Goal: Information Seeking & Learning: Learn about a topic

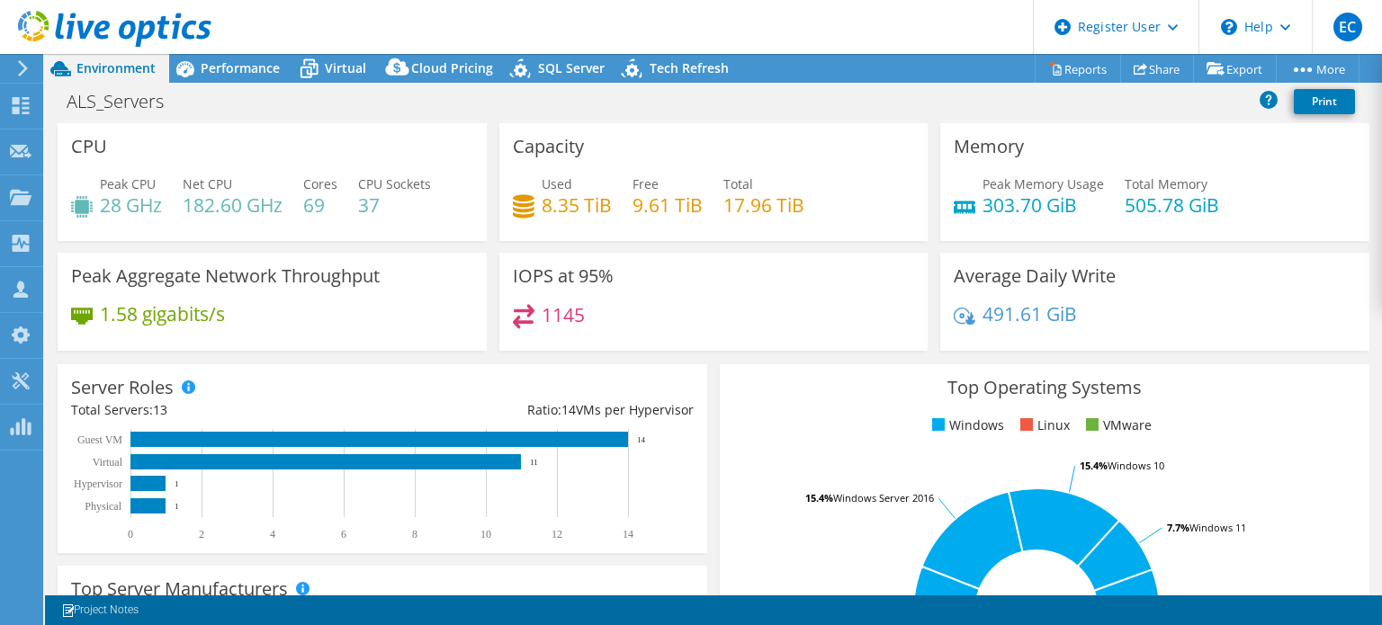
select select "USD"
click at [1000, 207] on h4 "303.70 GiB" at bounding box center [1043, 205] width 121 height 20
click at [1138, 215] on h4 "505.78 GiB" at bounding box center [1172, 205] width 94 height 20
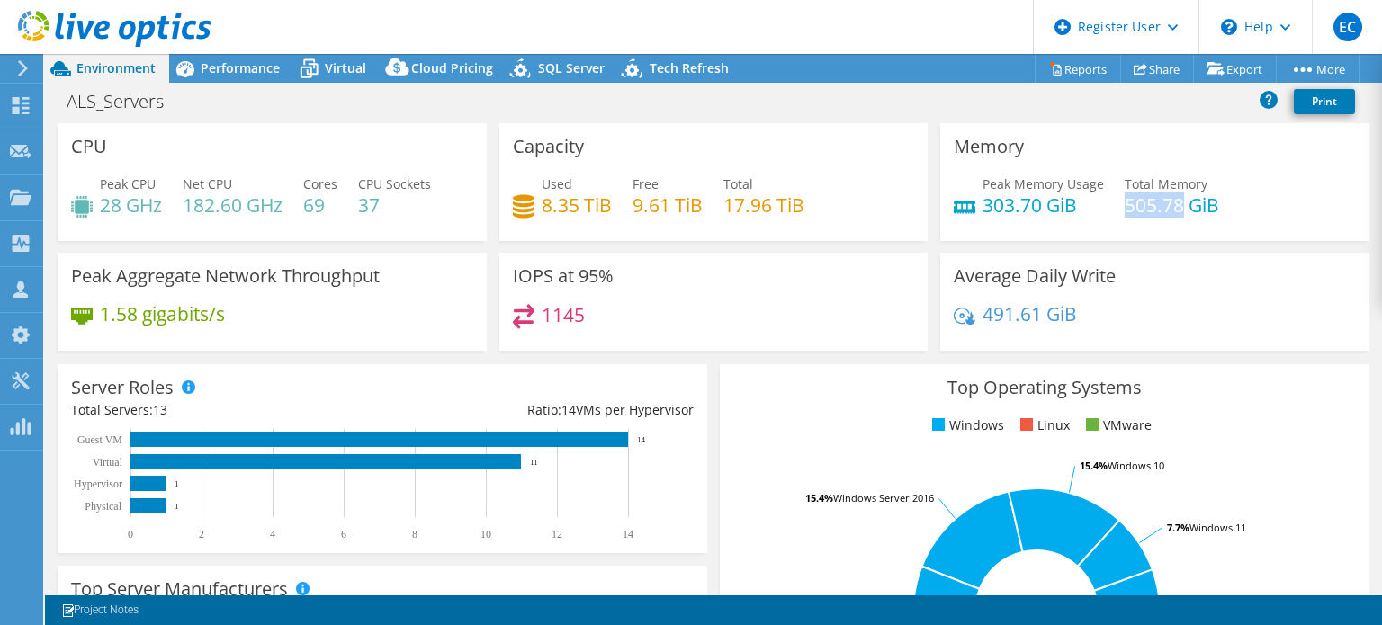
click at [1138, 215] on h4 "505.78 GiB" at bounding box center [1172, 205] width 94 height 20
click at [1020, 222] on div "Peak Memory Usage 303.70 GiB Total Memory 505.78 GiB" at bounding box center [1155, 204] width 402 height 58
click at [1154, 202] on h4 "505.78 GiB" at bounding box center [1172, 205] width 94 height 20
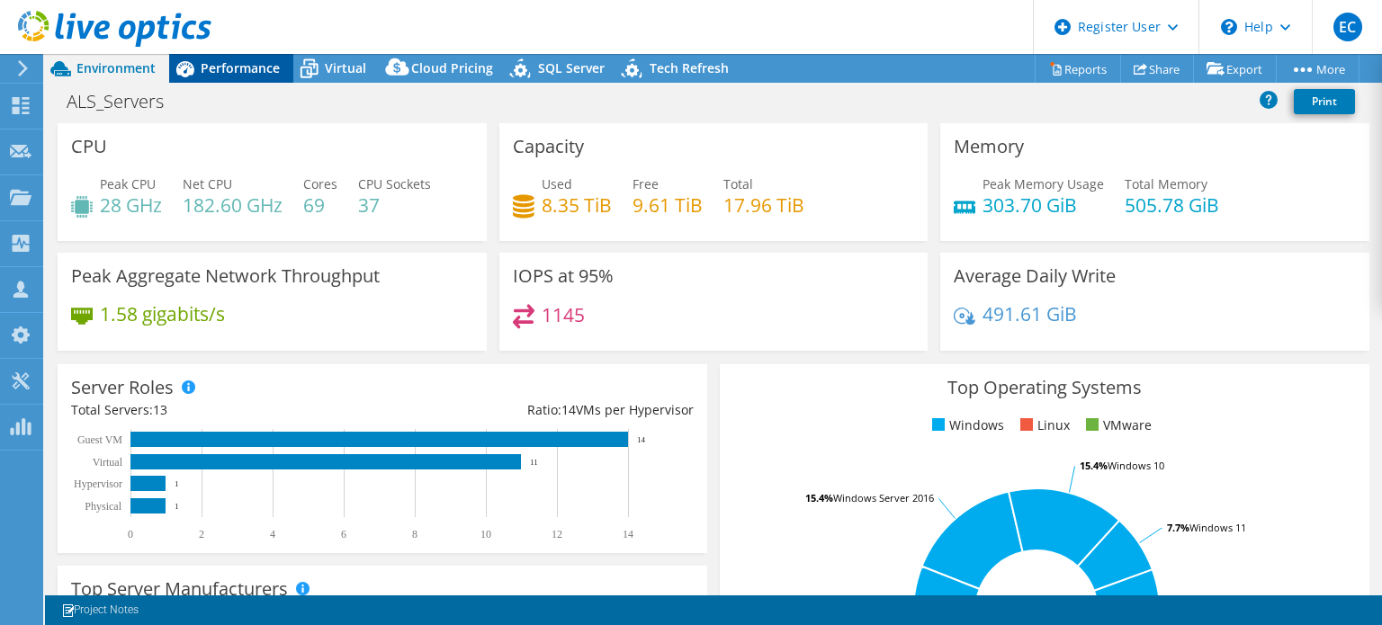
click at [213, 60] on span "Performance" at bounding box center [240, 67] width 79 height 17
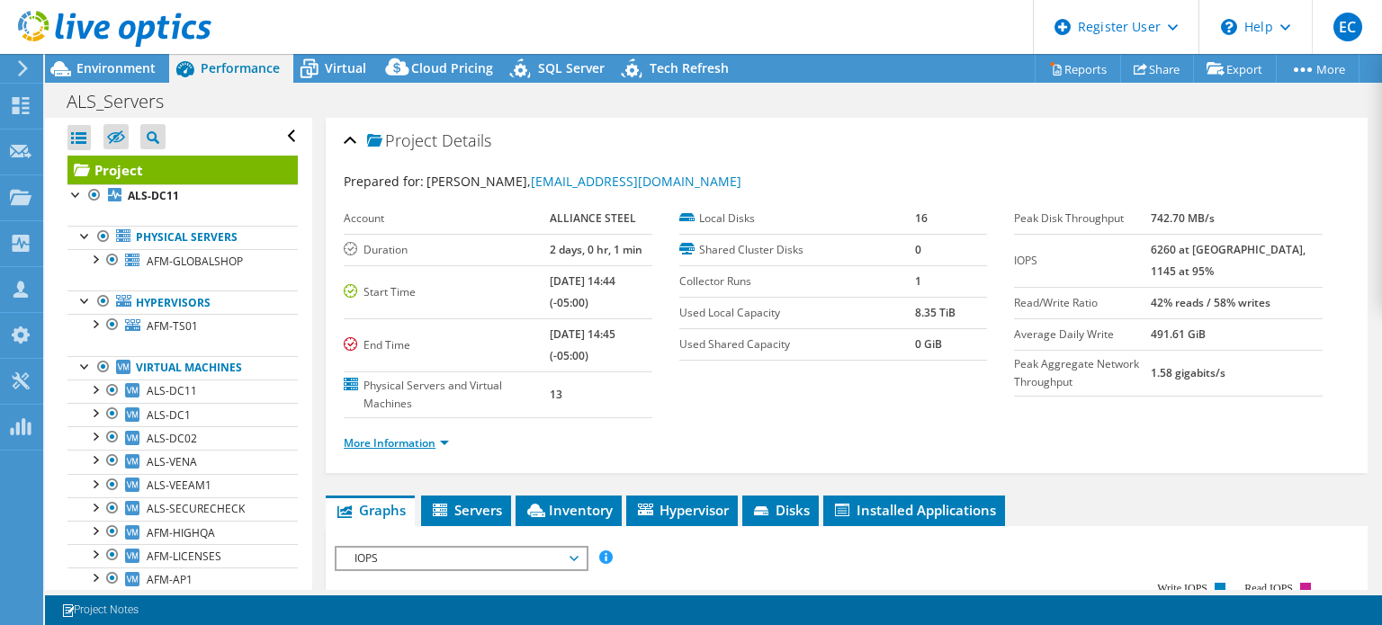
click at [387, 444] on link "More Information" at bounding box center [396, 443] width 105 height 15
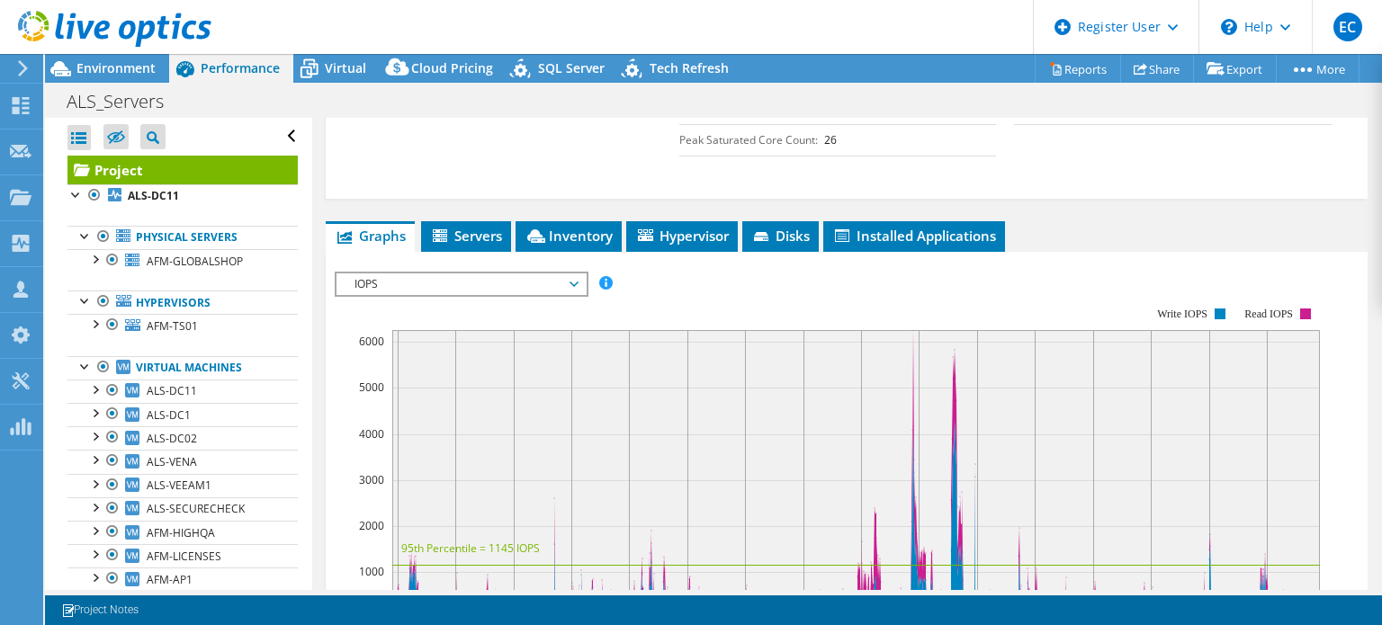
scroll to position [584, 0]
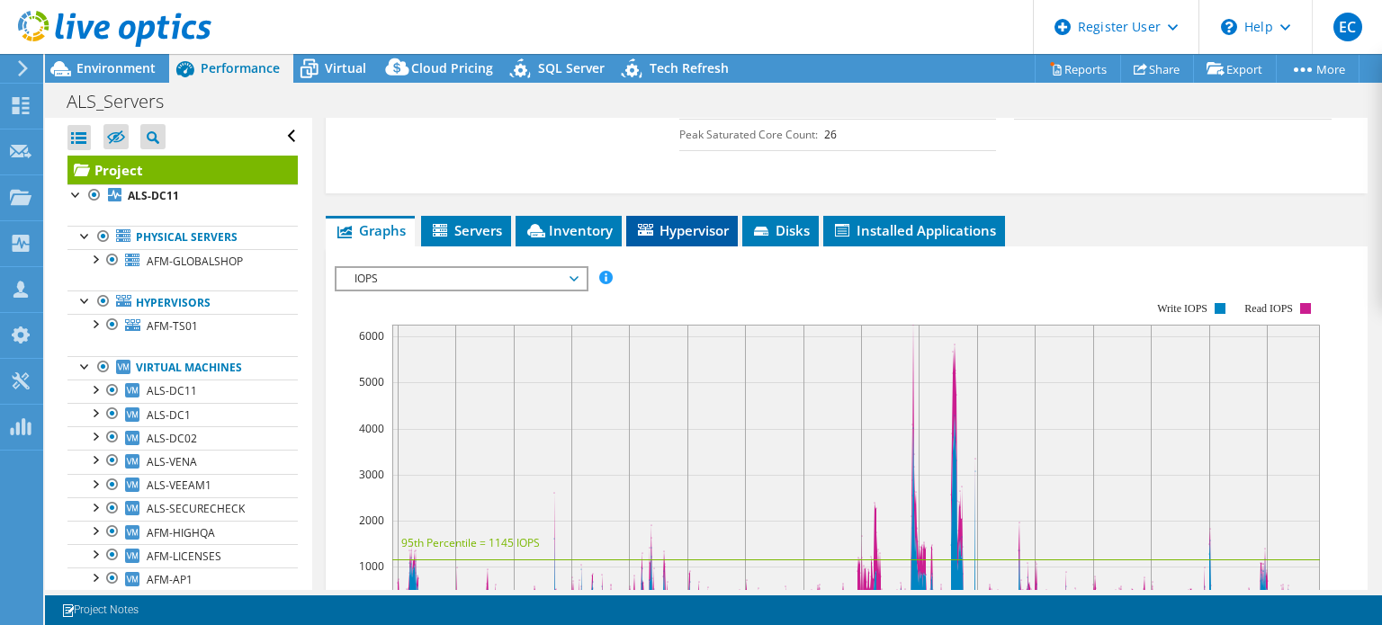
click at [670, 223] on span "Hypervisor" at bounding box center [682, 230] width 94 height 18
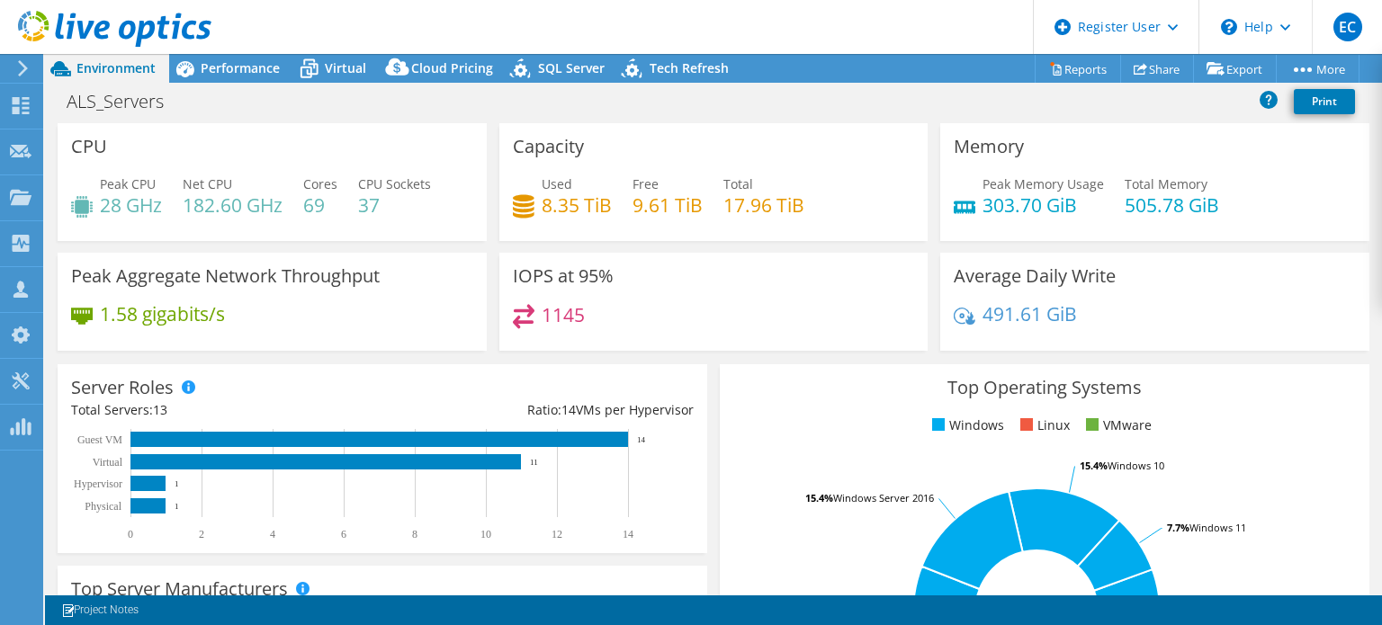
drag, startPoint x: 1381, startPoint y: 210, endPoint x: 1378, endPoint y: 287, distance: 77.5
click at [1378, 287] on div "CPU Peak CPU 28 GHz Net CPU 182.60 GHz Cores 69 CPU Sockets 37 Capacity Used 8.…" at bounding box center [713, 359] width 1337 height 472
click at [207, 85] on div "ALS_Servers Print" at bounding box center [713, 101] width 1337 height 33
click at [260, 53] on header "EC Dell User [PERSON_NAME] [EMAIL_ADDRESS][DOMAIN_NAME] Dell My Profile Log Out…" at bounding box center [691, 27] width 1382 height 54
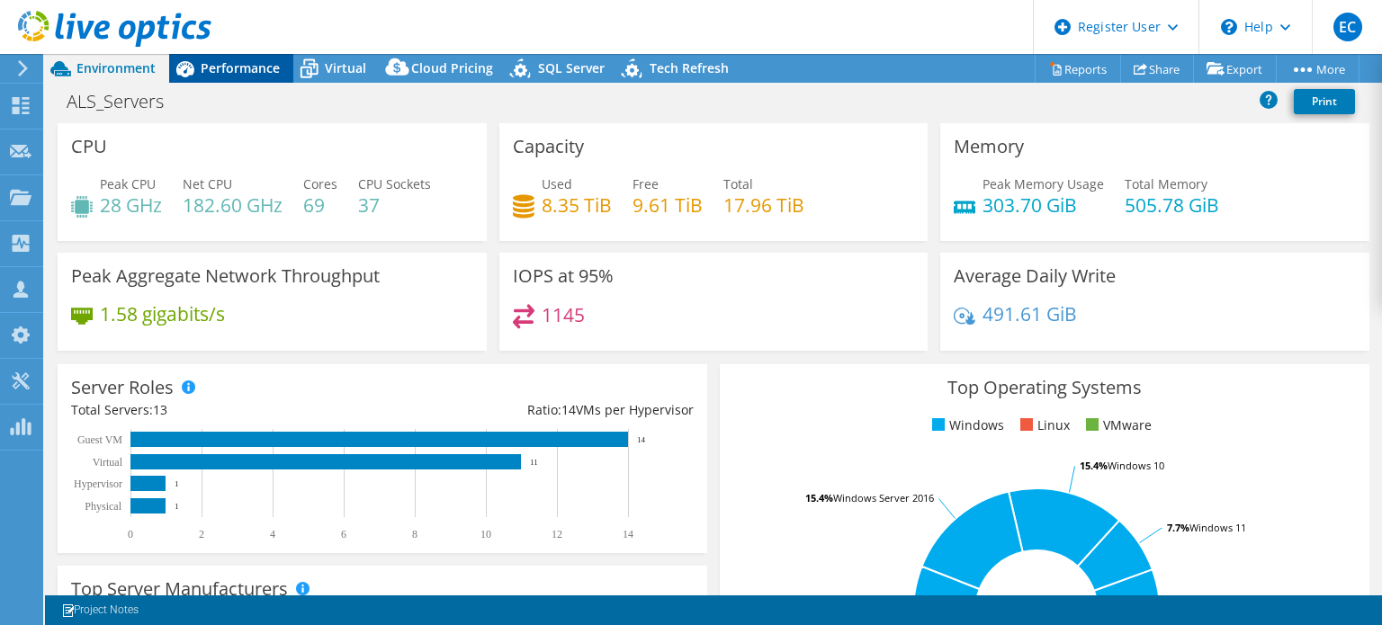
click at [267, 60] on span "Performance" at bounding box center [240, 67] width 79 height 17
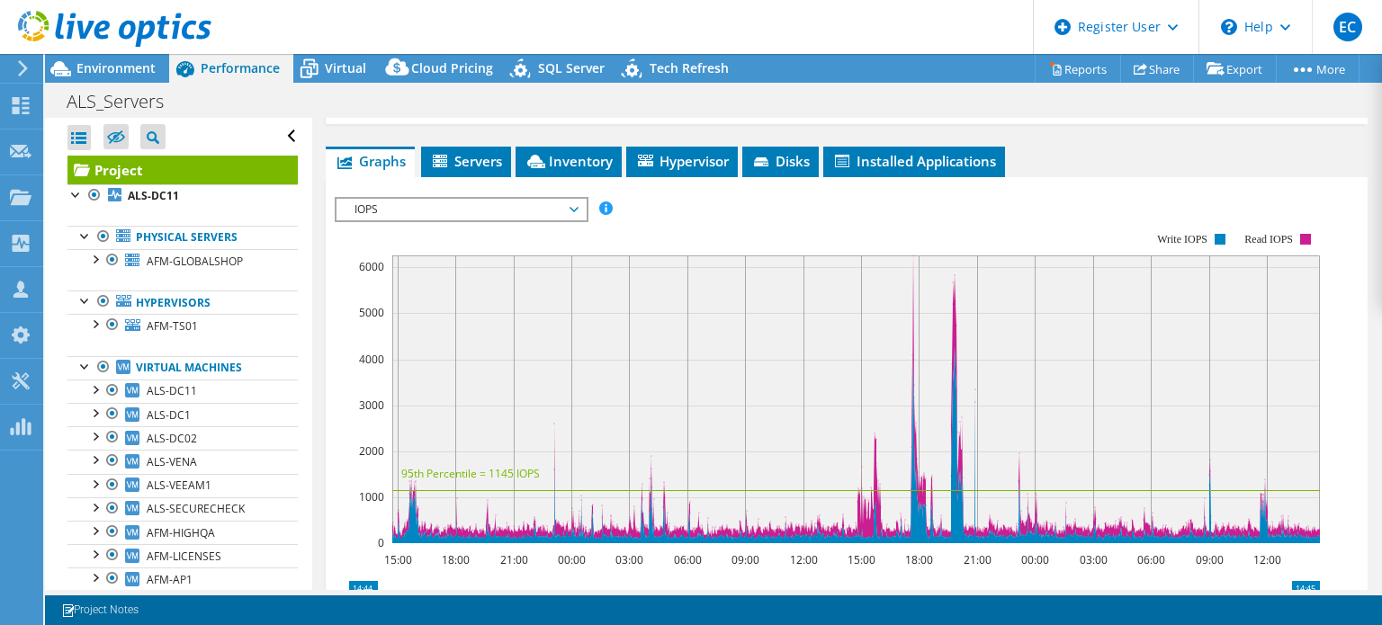
scroll to position [303, 0]
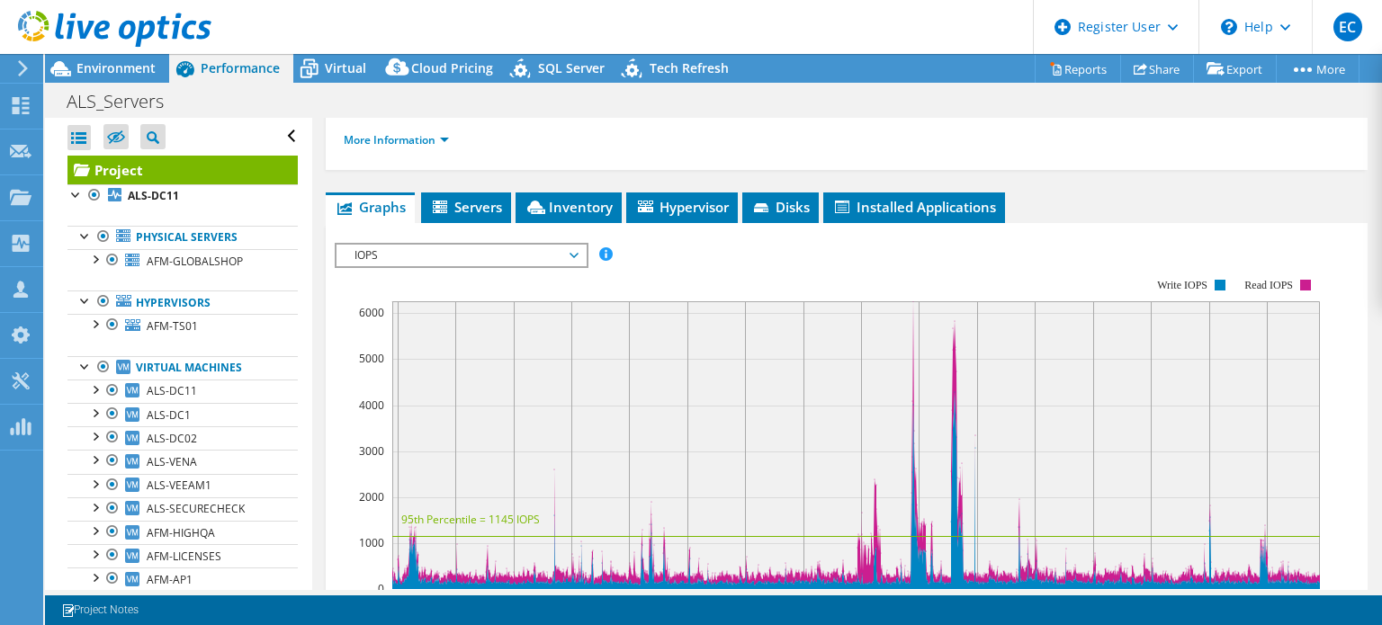
click at [625, 193] on ul "Graphs Servers Inventory Hypervisor Disks Cluster Disks Installed Applications" at bounding box center [847, 208] width 1042 height 31
click at [504, 211] on li "Servers" at bounding box center [466, 208] width 90 height 31
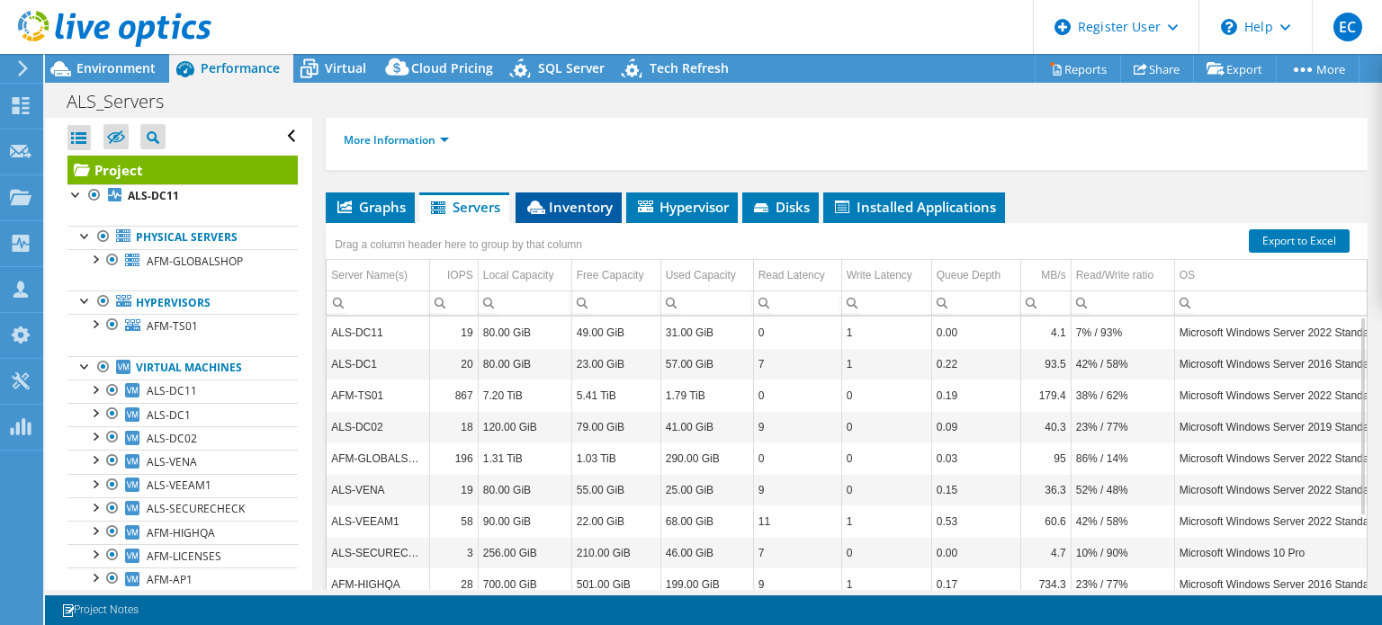
click at [554, 207] on span "Inventory" at bounding box center [569, 207] width 88 height 18
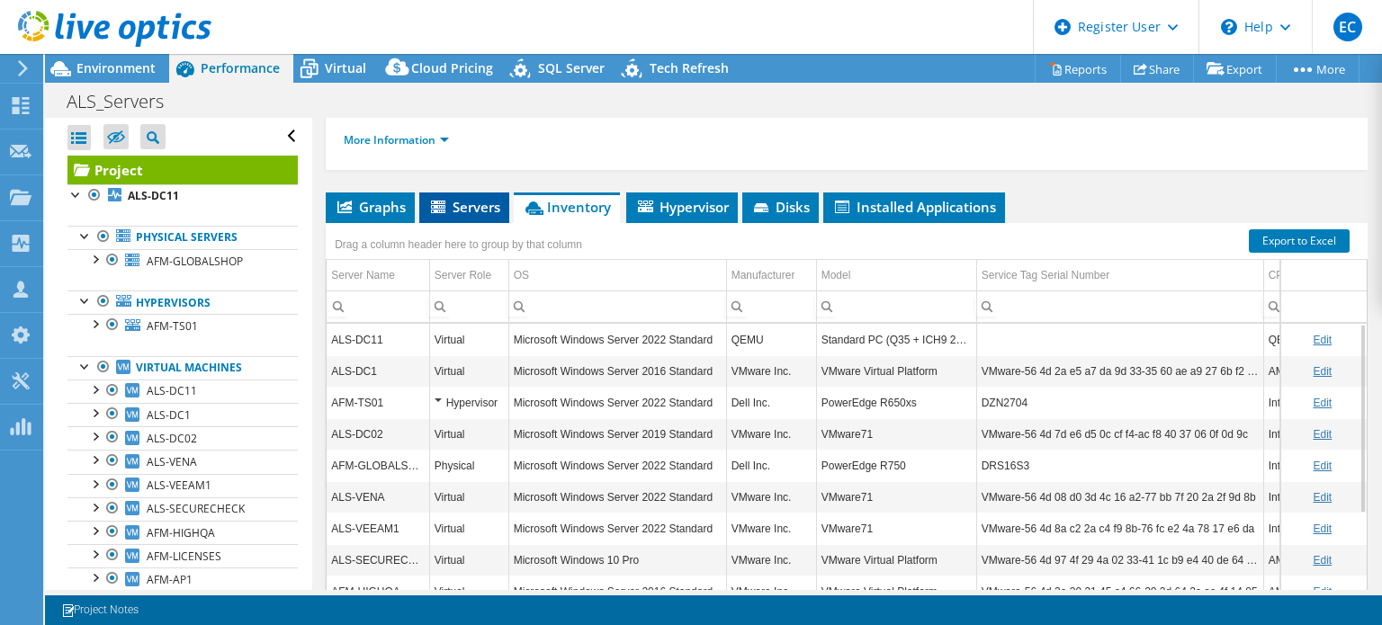
click at [461, 217] on li "Servers" at bounding box center [464, 208] width 90 height 31
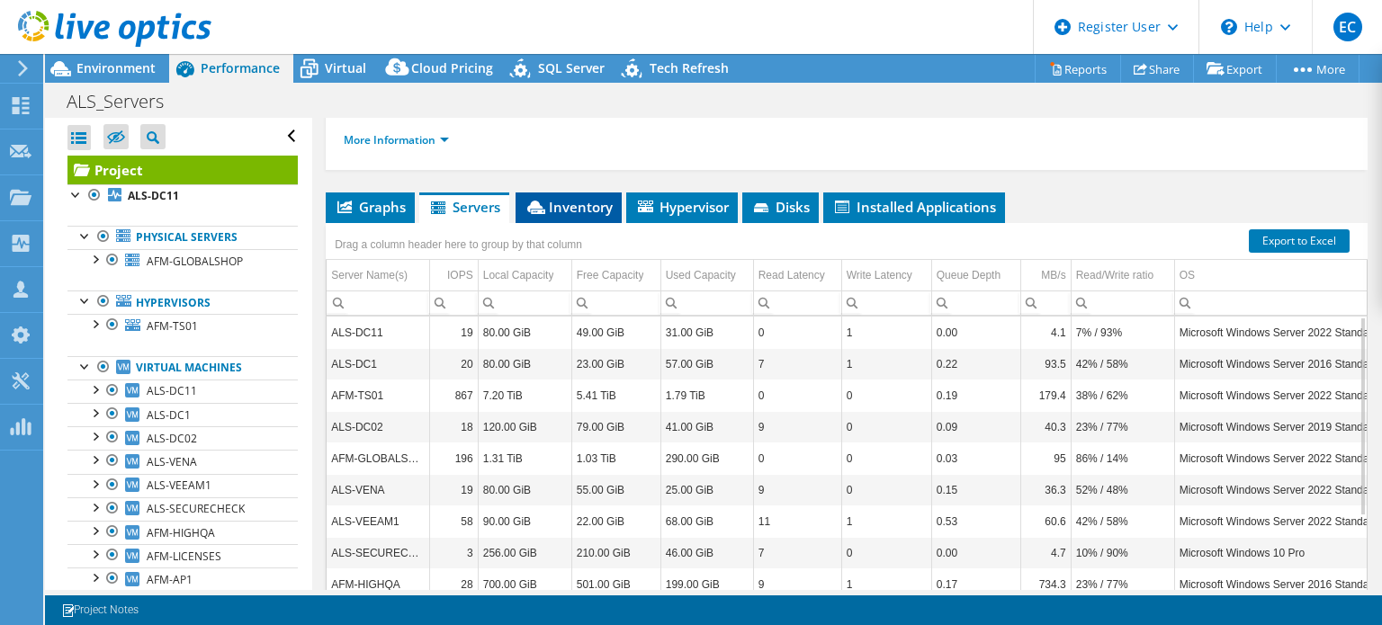
click at [601, 211] on span "Inventory" at bounding box center [569, 207] width 88 height 18
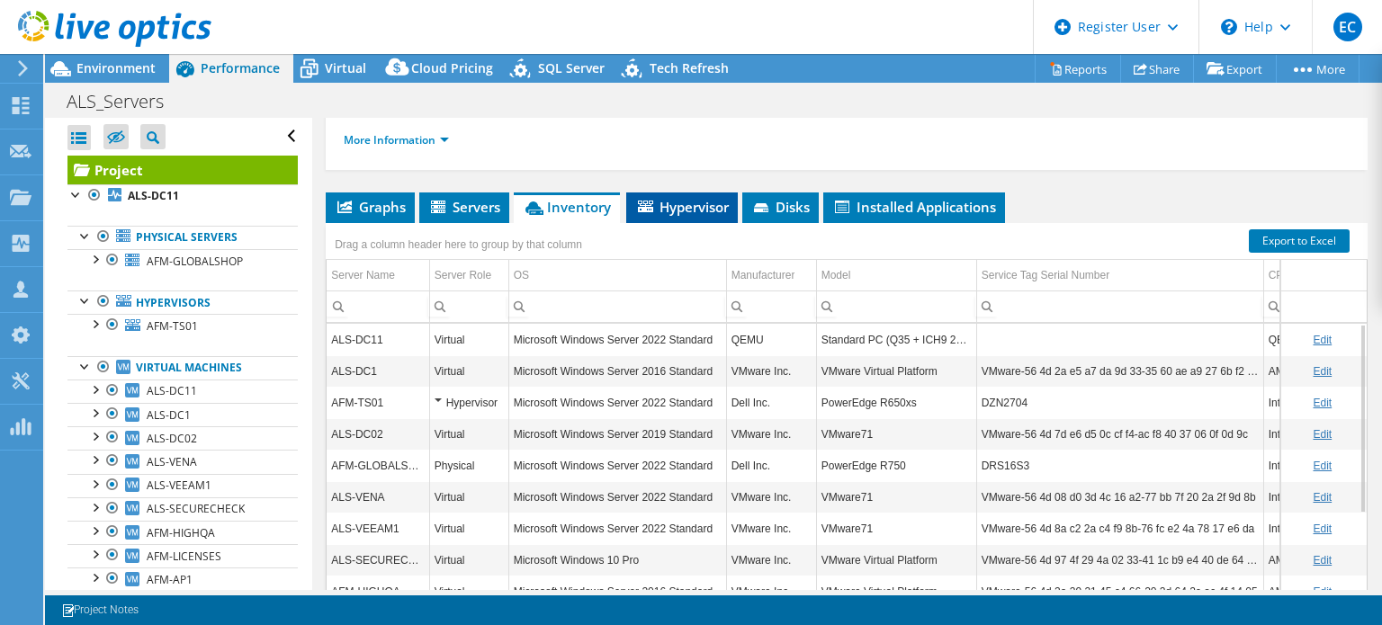
click at [656, 198] on span "Hypervisor" at bounding box center [682, 207] width 94 height 18
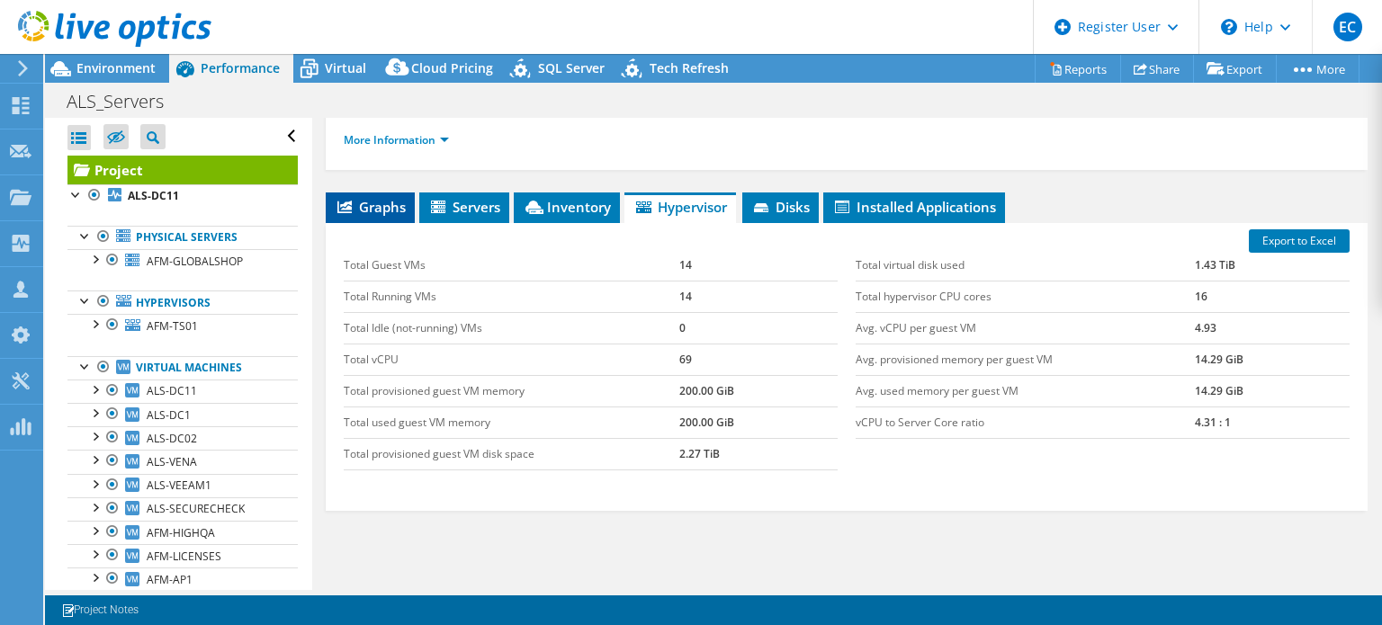
click at [353, 193] on li "Graphs" at bounding box center [370, 208] width 89 height 31
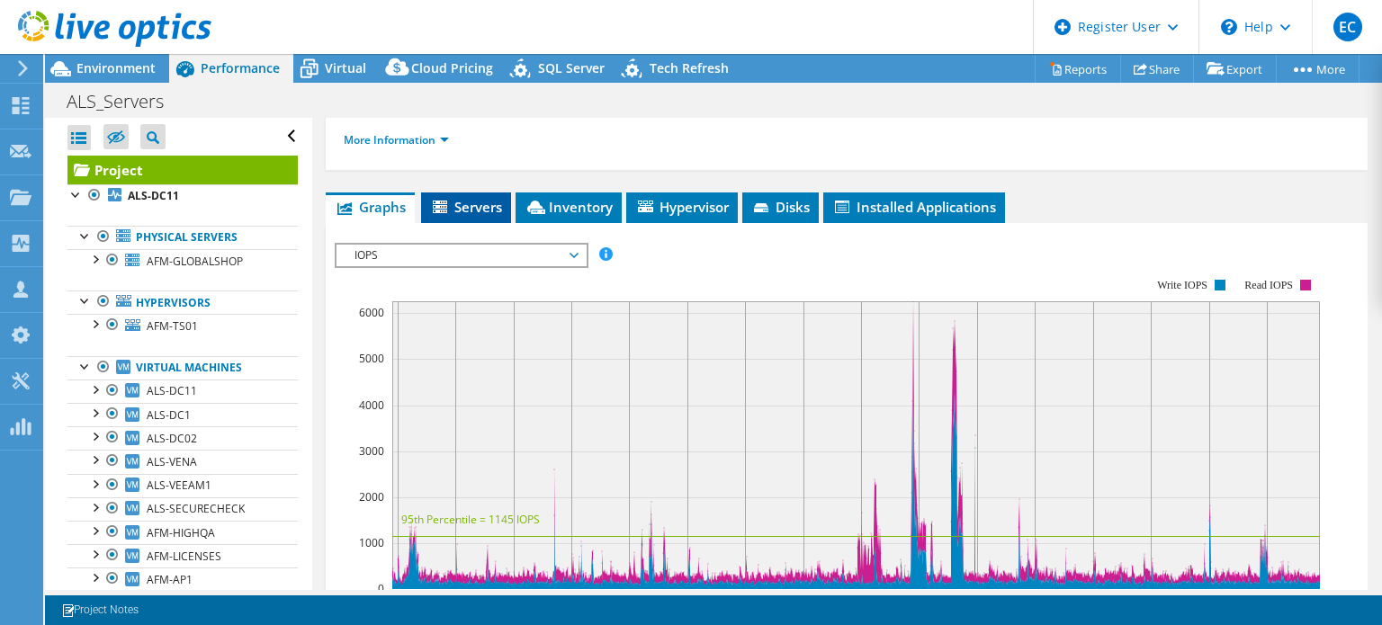
drag, startPoint x: 472, startPoint y: 228, endPoint x: 506, endPoint y: 206, distance: 39.7
click at [506, 206] on div "Graphs Servers Inventory Hypervisor Disks Cluster Disks Installed Applications …" at bounding box center [847, 572] width 1042 height 758
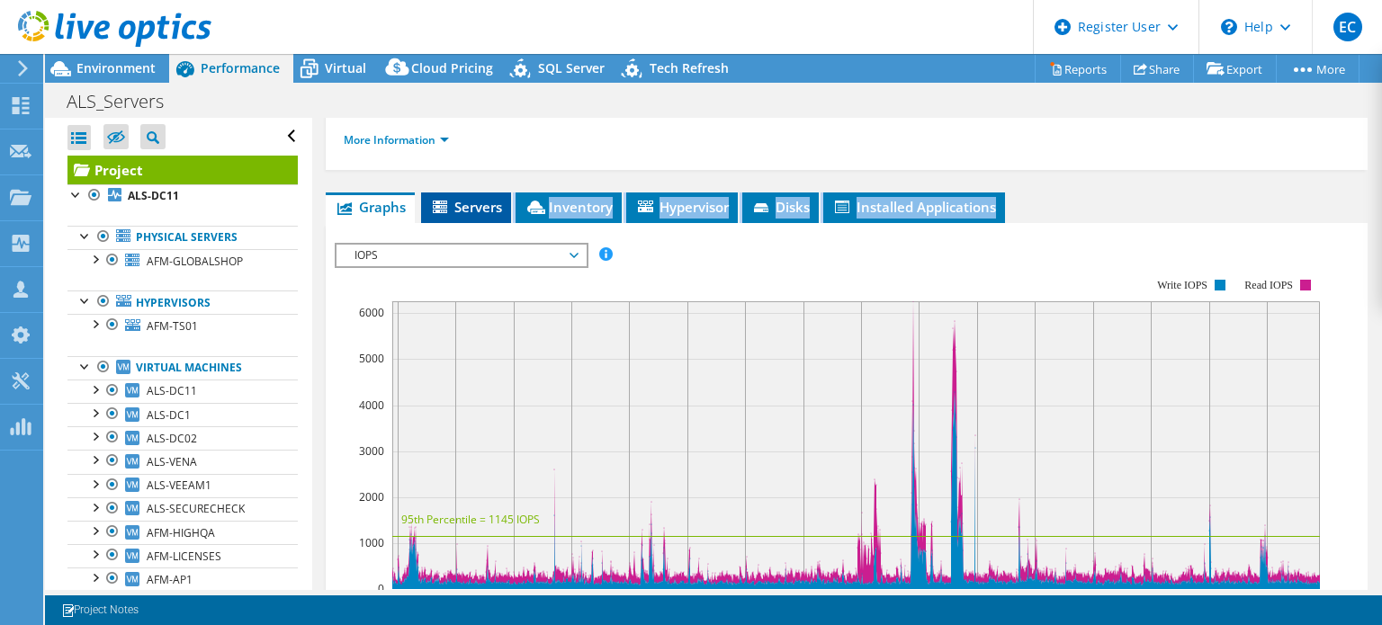
click at [506, 206] on li "Servers" at bounding box center [466, 208] width 90 height 31
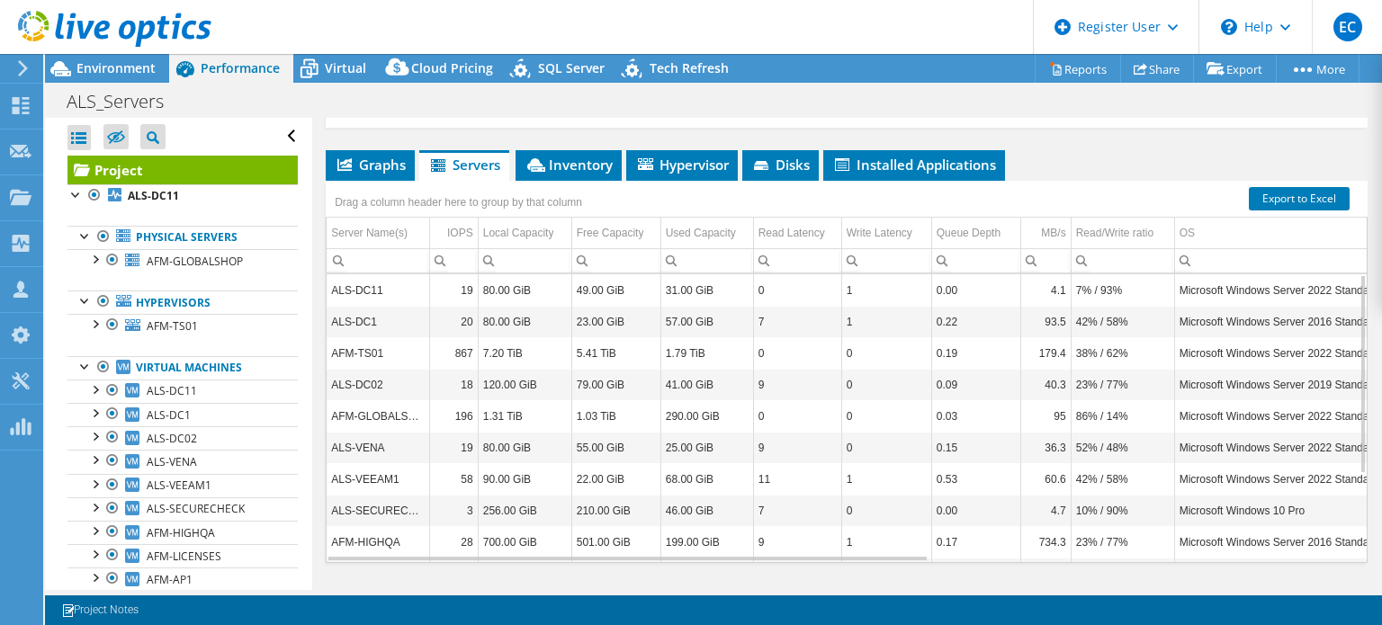
scroll to position [340, 0]
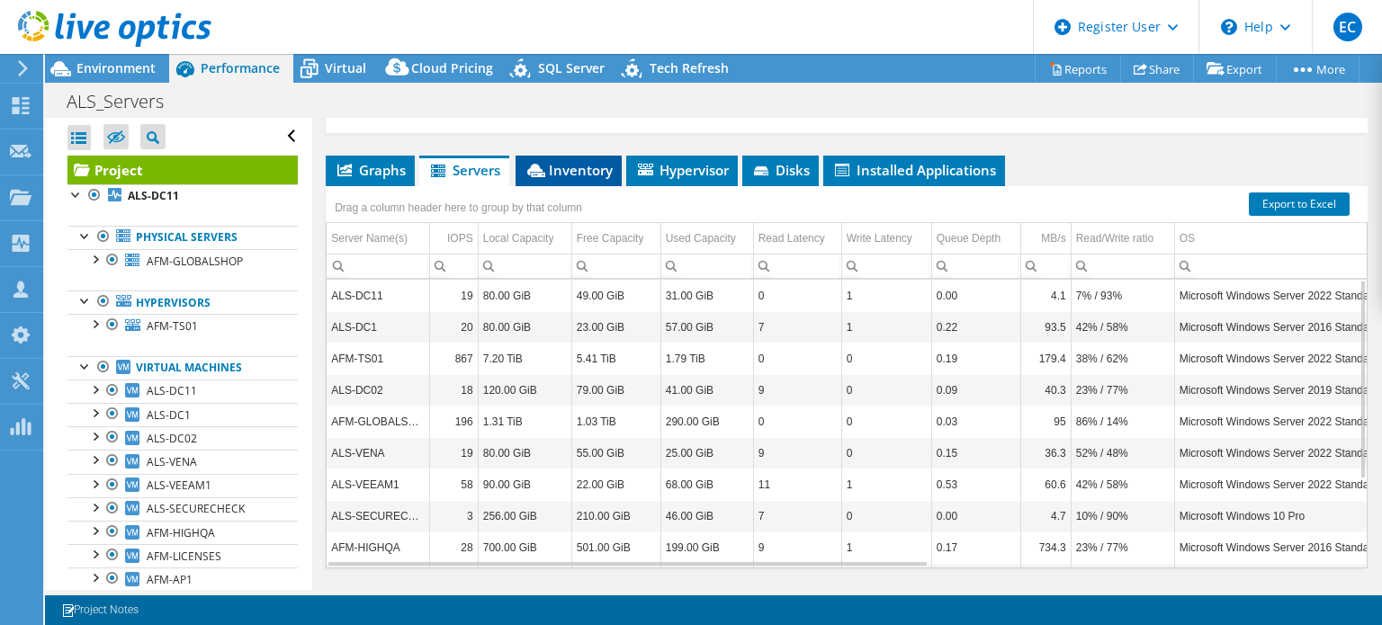
click at [616, 162] on li "Inventory" at bounding box center [569, 171] width 106 height 31
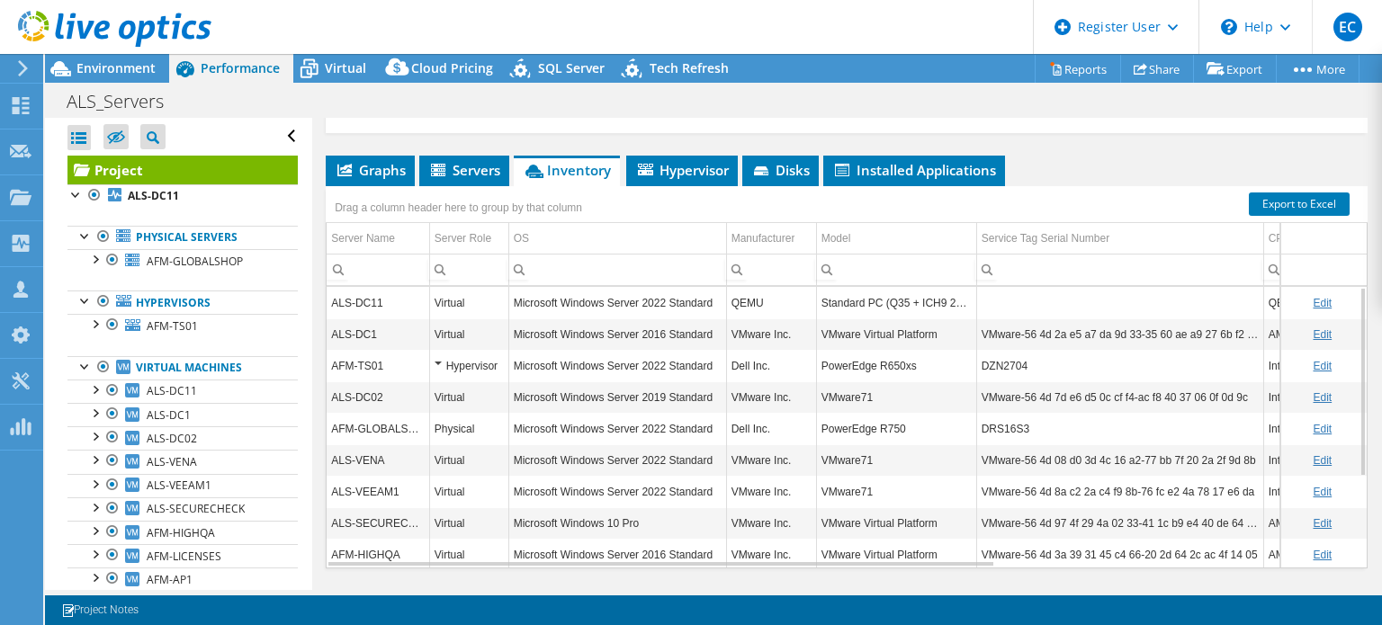
click at [840, 187] on div "Drag a column header here to group by that column" at bounding box center [847, 197] width 1042 height 23
click at [871, 358] on td "PowerEdge R650xs" at bounding box center [896, 365] width 160 height 31
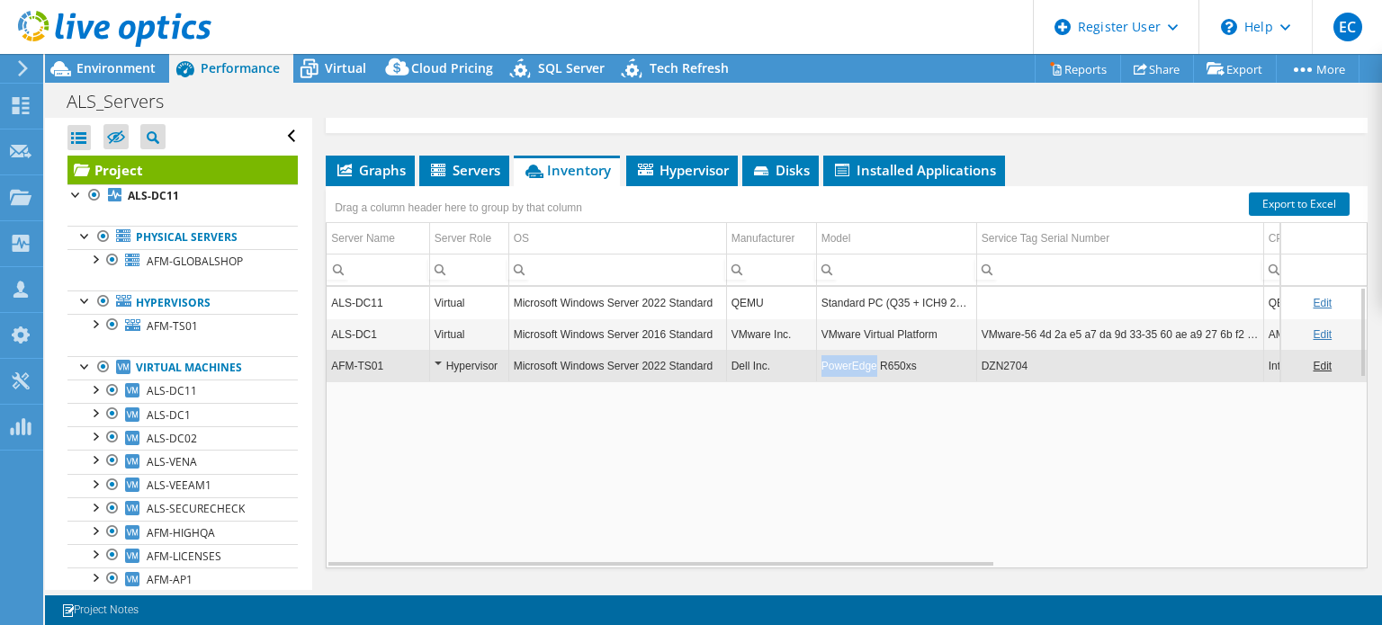
click at [871, 358] on td "PowerEdge R650xs" at bounding box center [896, 365] width 160 height 31
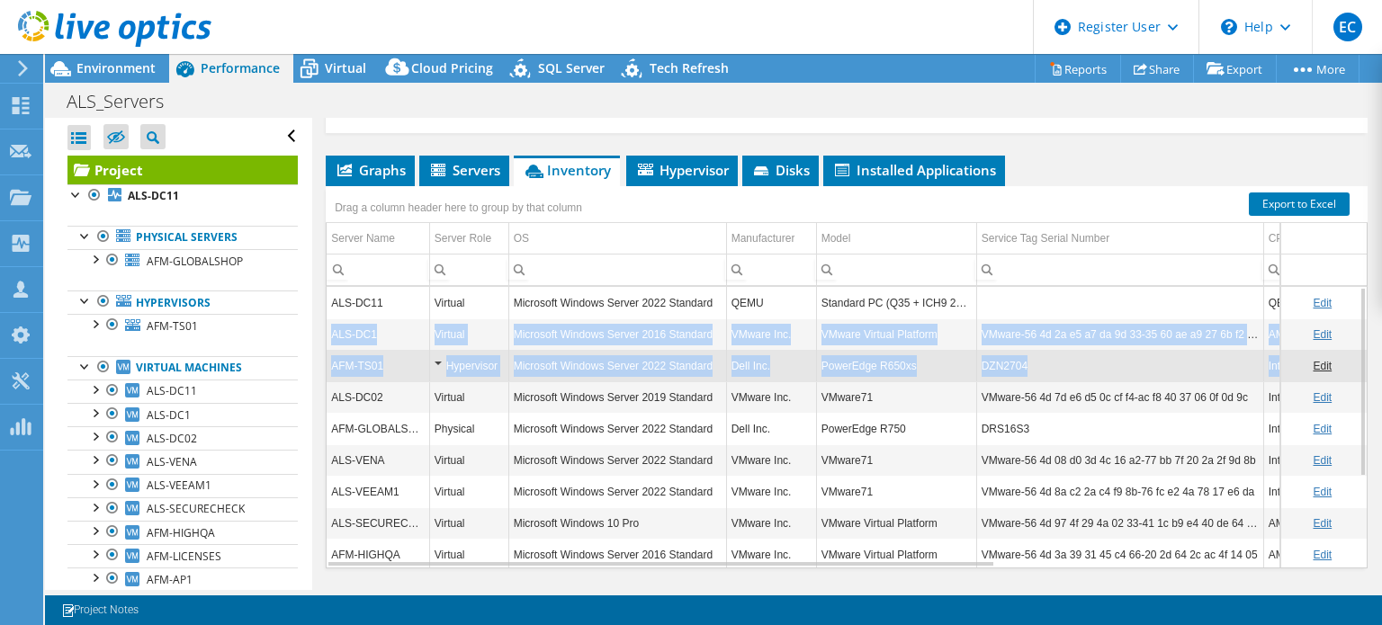
click at [871, 358] on td "PowerEdge R650xs" at bounding box center [896, 365] width 160 height 31
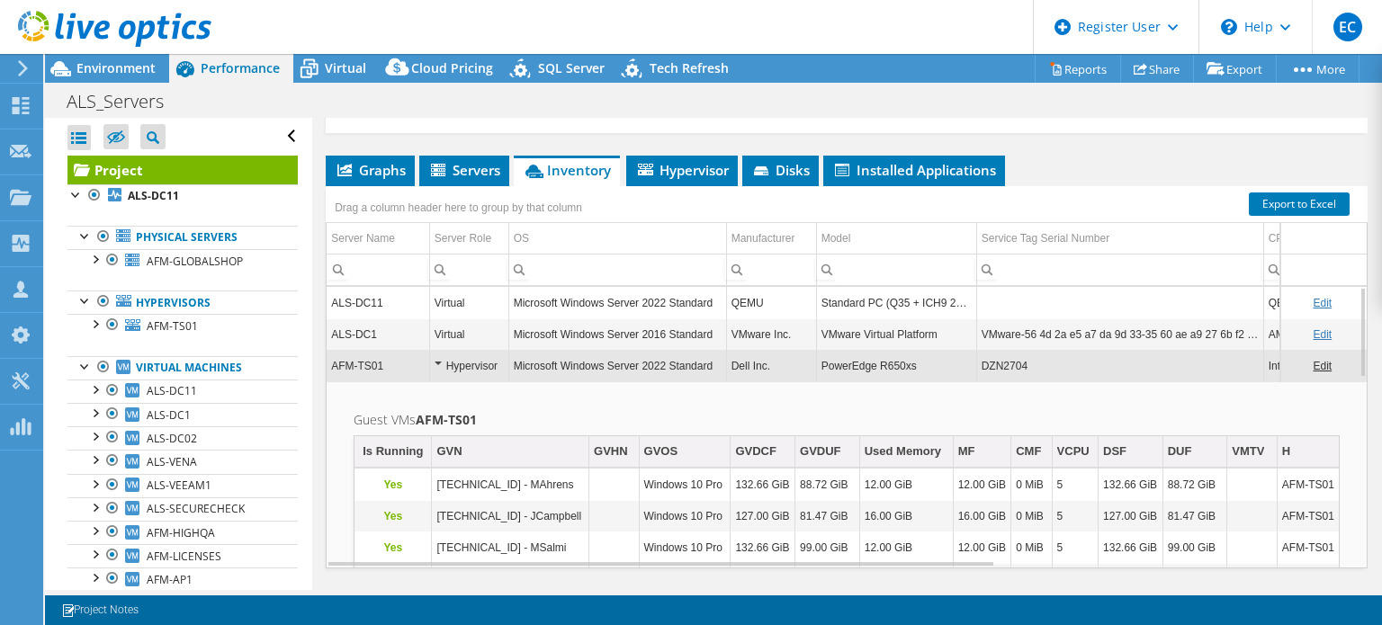
click at [871, 358] on td "PowerEdge R650xs" at bounding box center [896, 365] width 160 height 31
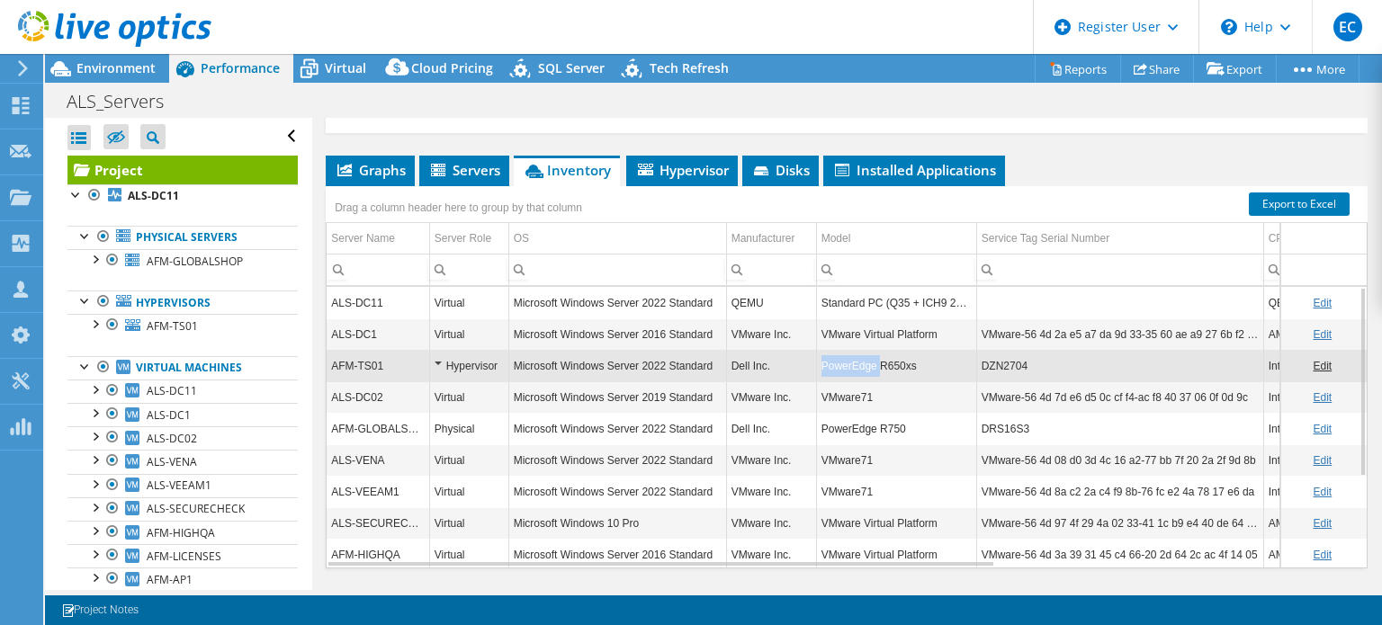
click at [871, 358] on td "PowerEdge R650xs" at bounding box center [896, 365] width 160 height 31
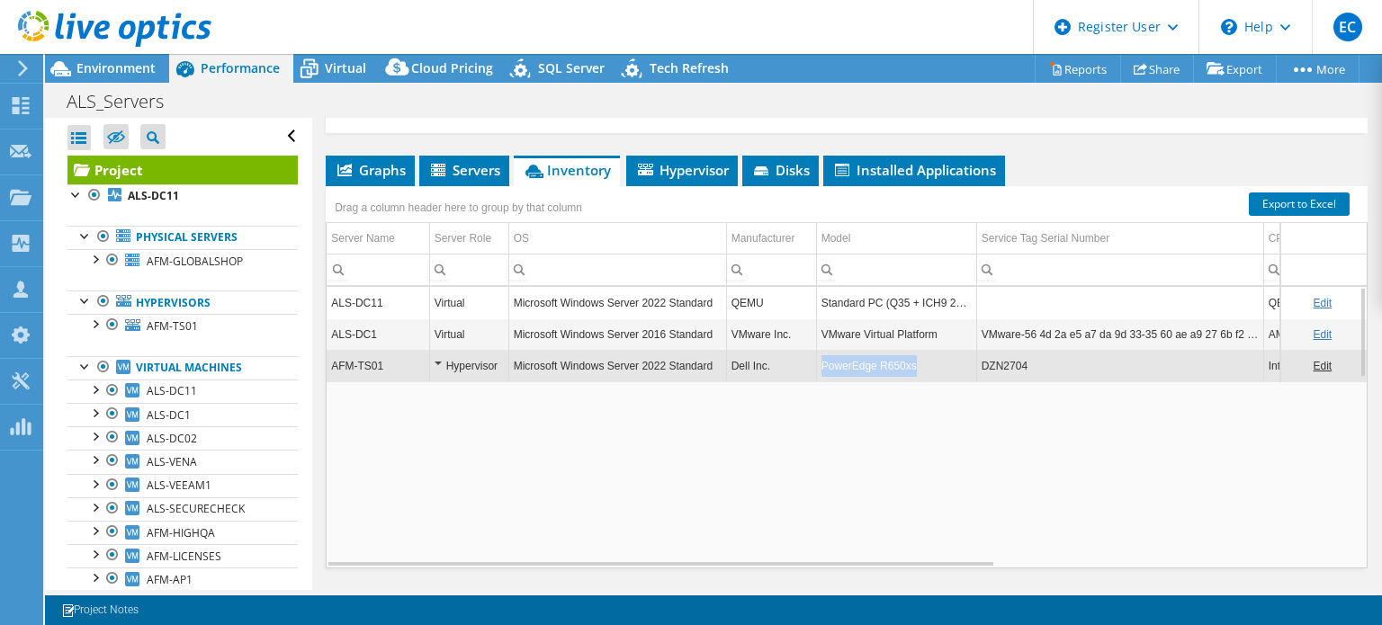
click at [871, 358] on td "PowerEdge R650xs" at bounding box center [896, 365] width 160 height 31
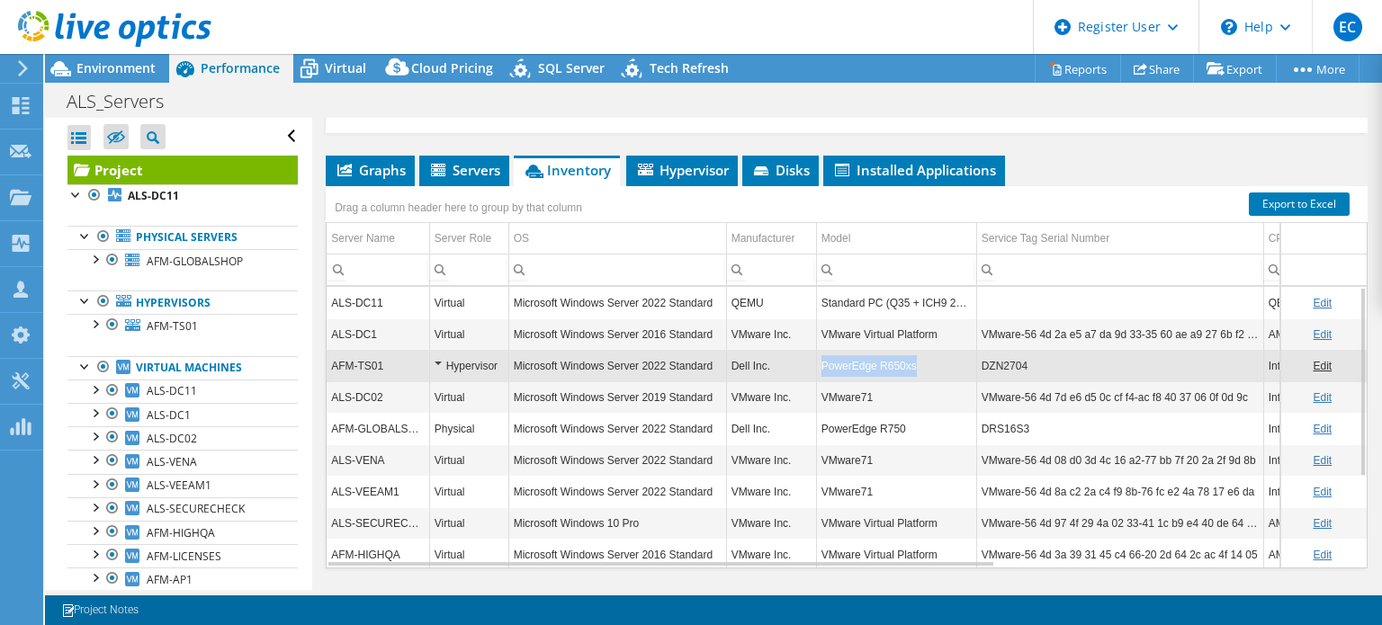
drag, startPoint x: 914, startPoint y: 363, endPoint x: 812, endPoint y: 370, distance: 102.8
click at [812, 370] on tr "AFM-TS01 Hypervisor Microsoft Windows Server 2022 Standard Dell Inc. PowerEdge …" at bounding box center [1115, 365] width 1577 height 31
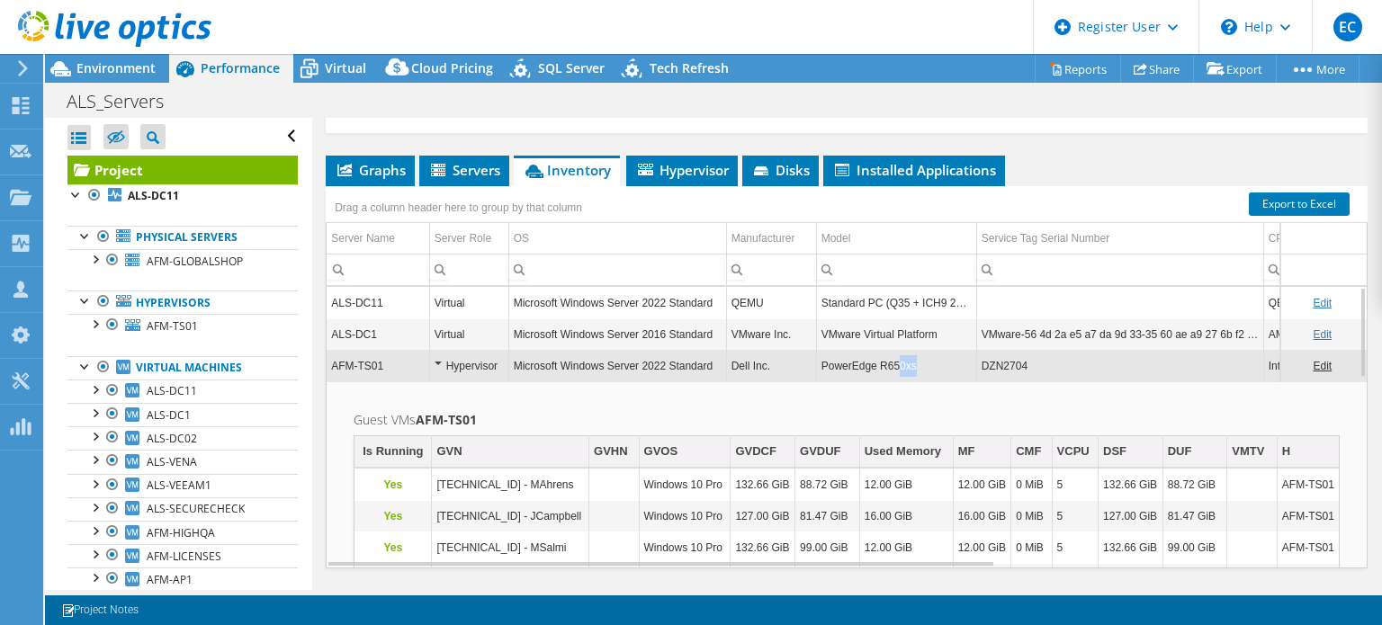
drag, startPoint x: 919, startPoint y: 364, endPoint x: 908, endPoint y: 354, distance: 15.3
click at [908, 354] on td "PowerEdge R650xs" at bounding box center [896, 365] width 160 height 31
